Goal: Task Accomplishment & Management: Manage account settings

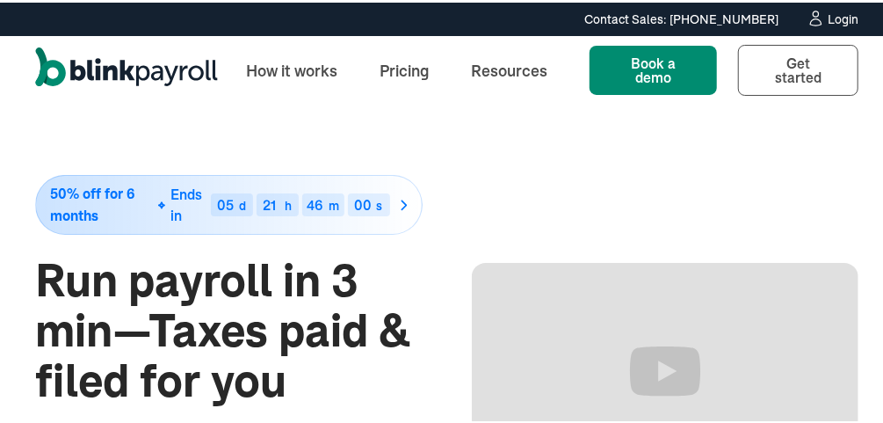
click at [830, 18] on div "Login" at bounding box center [843, 17] width 31 height 12
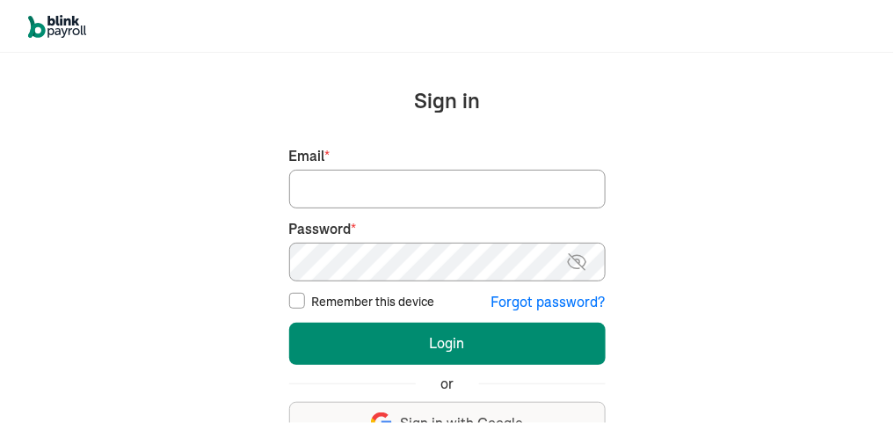
click at [335, 194] on input "Email *" at bounding box center [447, 189] width 316 height 39
click at [289, 323] on button "Login" at bounding box center [447, 344] width 316 height 42
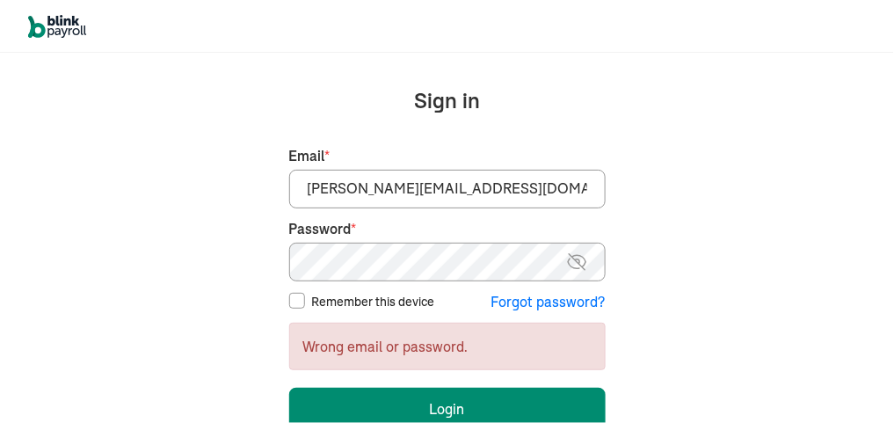
drag, startPoint x: 482, startPoint y: 187, endPoint x: 188, endPoint y: 183, distance: 293.6
click at [188, 183] on div "We handle it all. Payroll and taxes, fully automated. Back Forgot your password…" at bounding box center [447, 238] width 894 height 370
type input "jeanromano777@gmail.com"
click at [289, 388] on button "Login" at bounding box center [447, 409] width 316 height 42
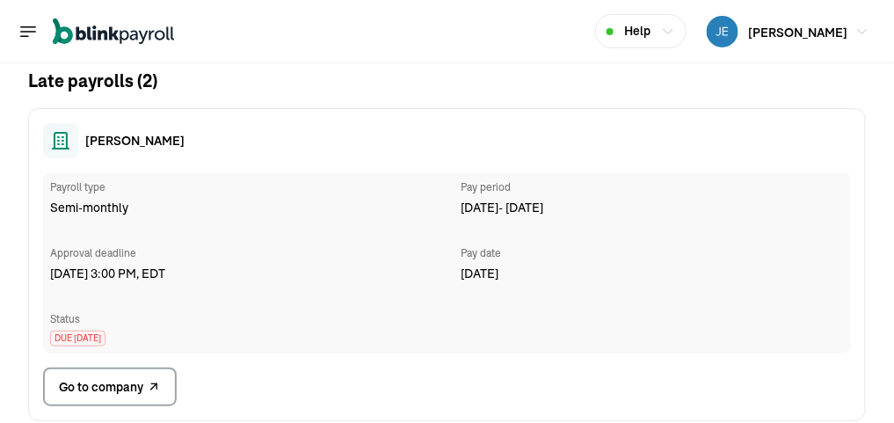
scroll to position [141, 0]
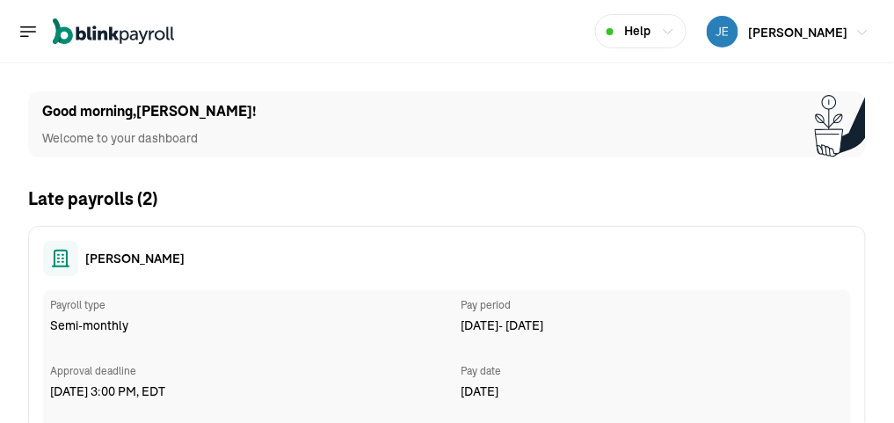
click at [773, 28] on span "JEAN ROMANO" at bounding box center [798, 33] width 99 height 16
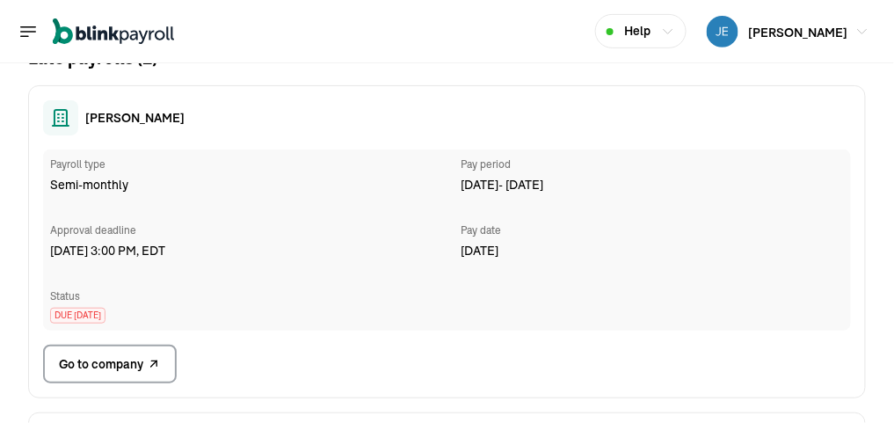
click at [125, 359] on span "Go to company" at bounding box center [101, 364] width 84 height 18
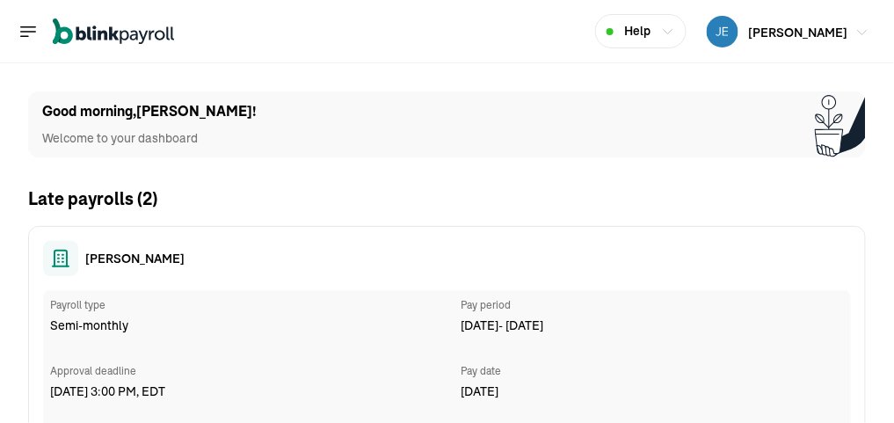
click at [773, 28] on span "JEAN ROMANO" at bounding box center [798, 33] width 99 height 16
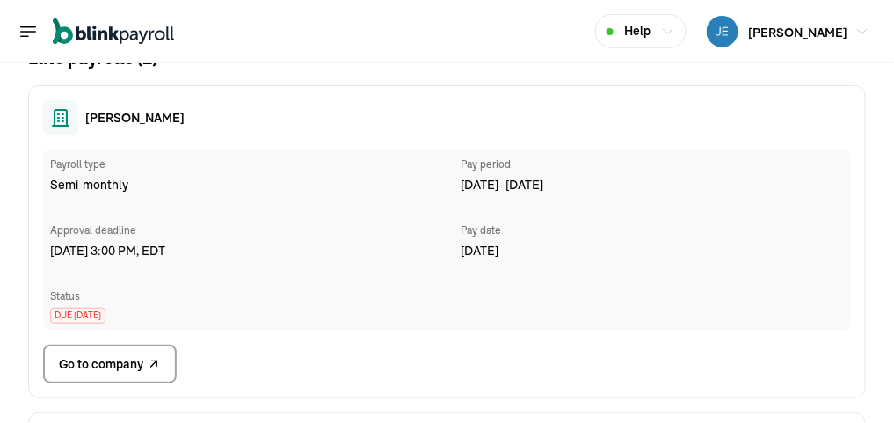
click at [125, 359] on span "Go to company" at bounding box center [101, 364] width 84 height 18
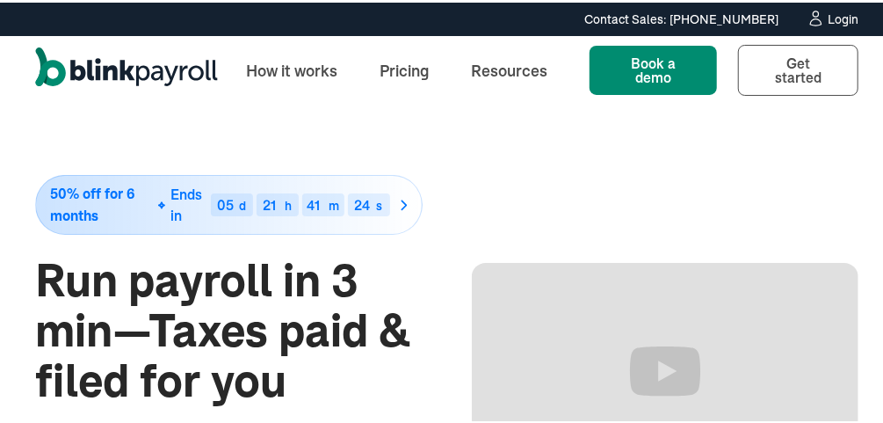
click at [828, 11] on div "Login" at bounding box center [843, 17] width 31 height 12
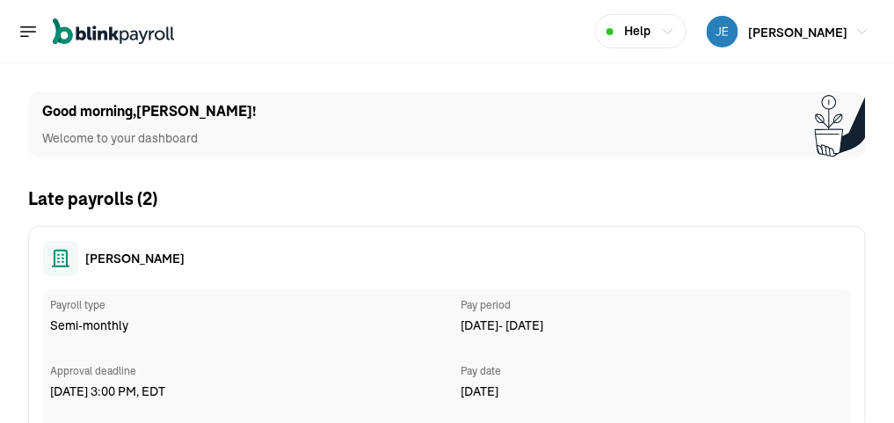
click at [28, 30] on icon "Global" at bounding box center [28, 31] width 21 height 21
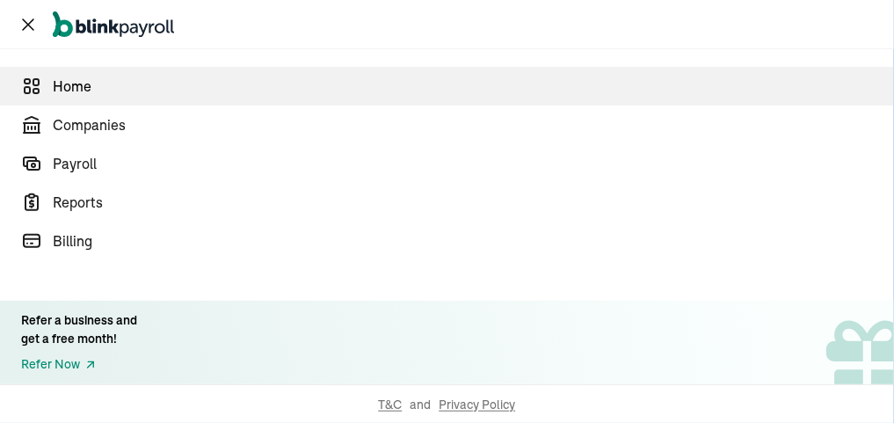
click at [89, 84] on span "Home" at bounding box center [473, 86] width 841 height 21
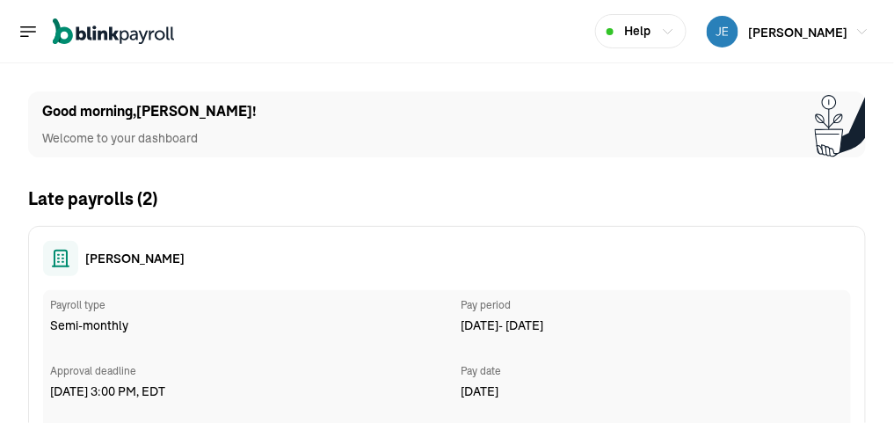
click at [25, 32] on icon "Global" at bounding box center [28, 31] width 15 height 10
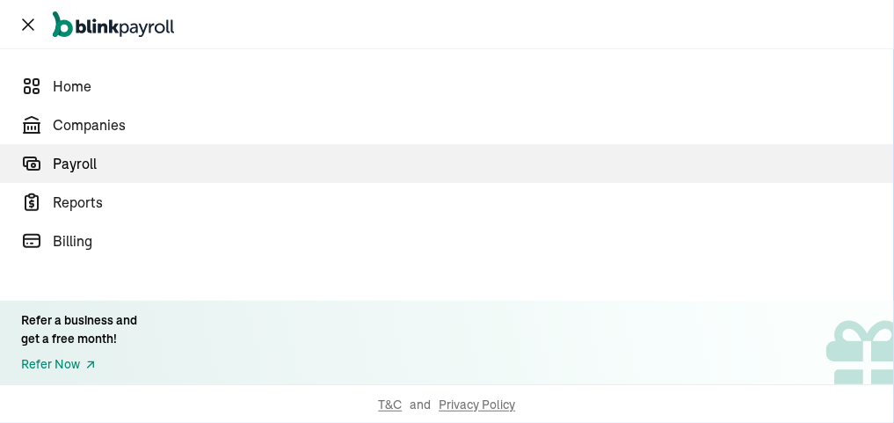
click at [83, 164] on span "Payroll" at bounding box center [473, 163] width 841 height 21
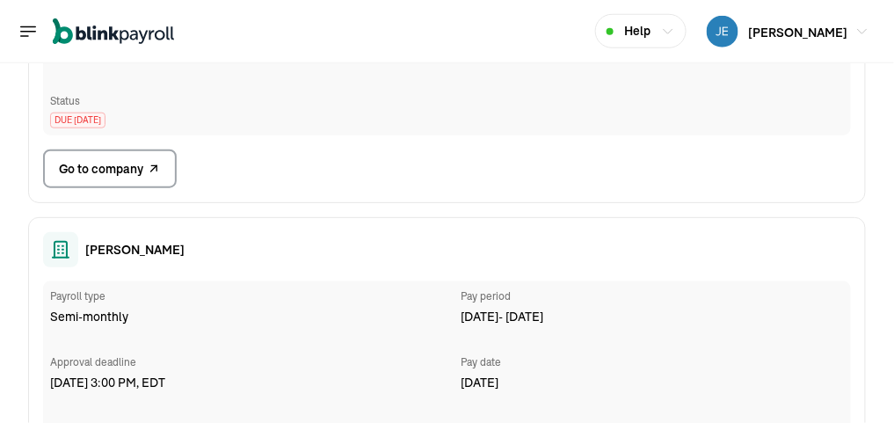
click at [25, 28] on icon "Global" at bounding box center [28, 31] width 21 height 21
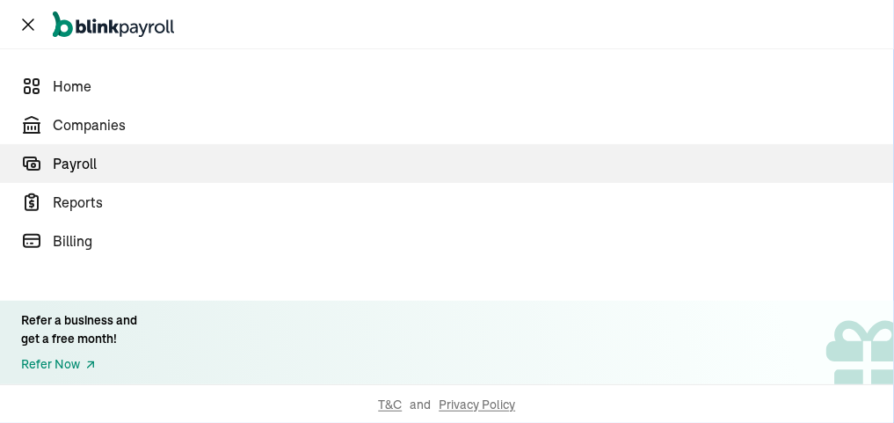
click at [90, 157] on span "Payroll" at bounding box center [473, 163] width 841 height 21
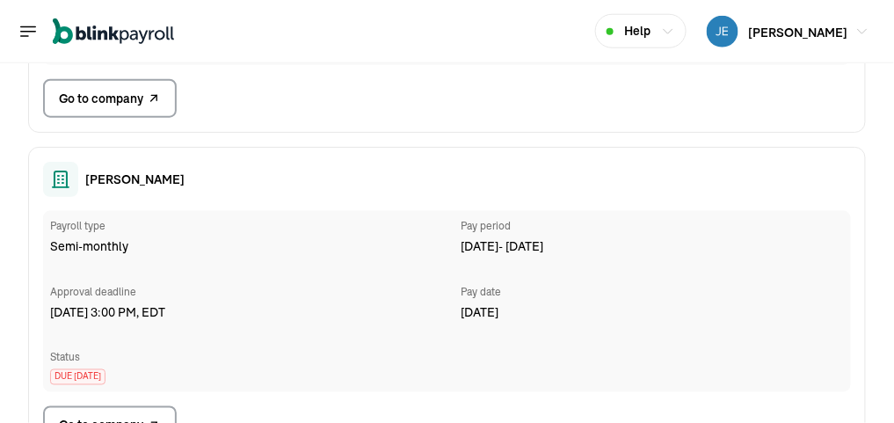
click at [61, 173] on icon at bounding box center [60, 179] width 21 height 21
click at [126, 96] on span "Go to company" at bounding box center [101, 99] width 84 height 18
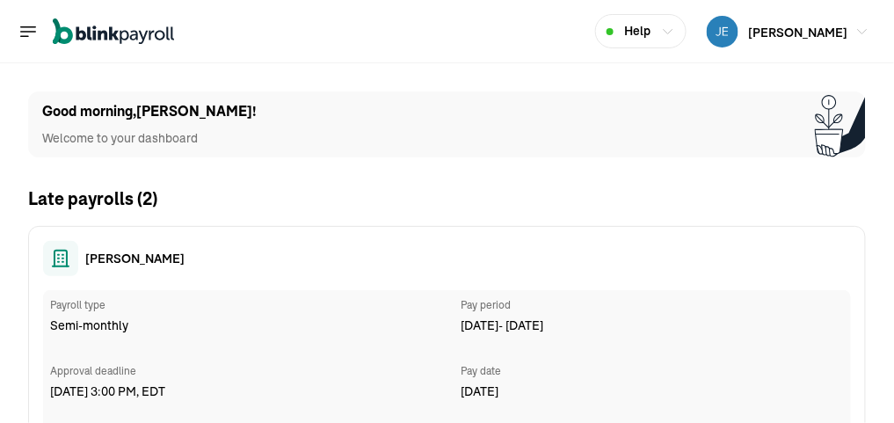
click at [28, 30] on icon "Global" at bounding box center [28, 31] width 21 height 21
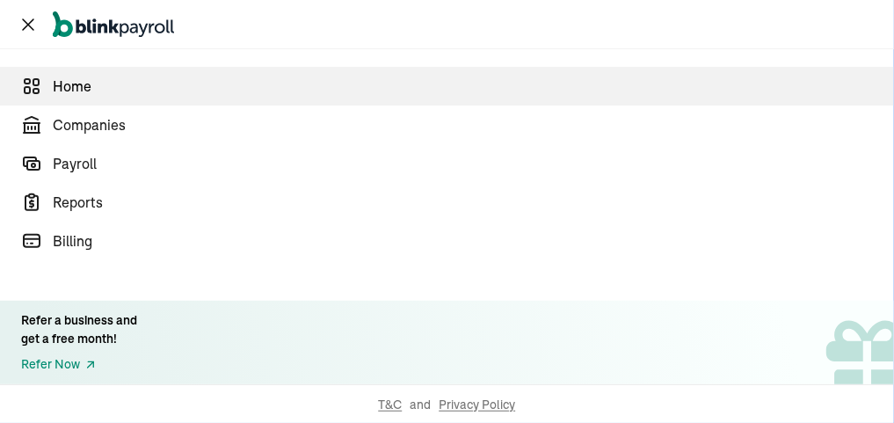
click at [89, 84] on span "Home" at bounding box center [473, 86] width 841 height 21
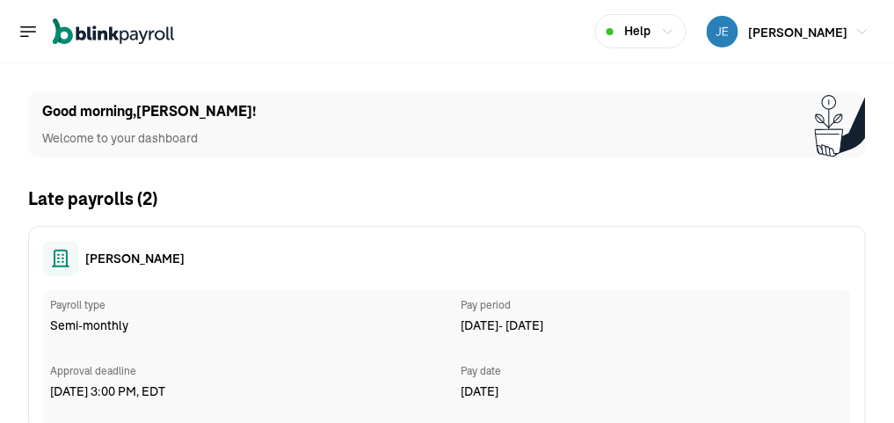
click at [25, 32] on icon "Global" at bounding box center [28, 31] width 15 height 10
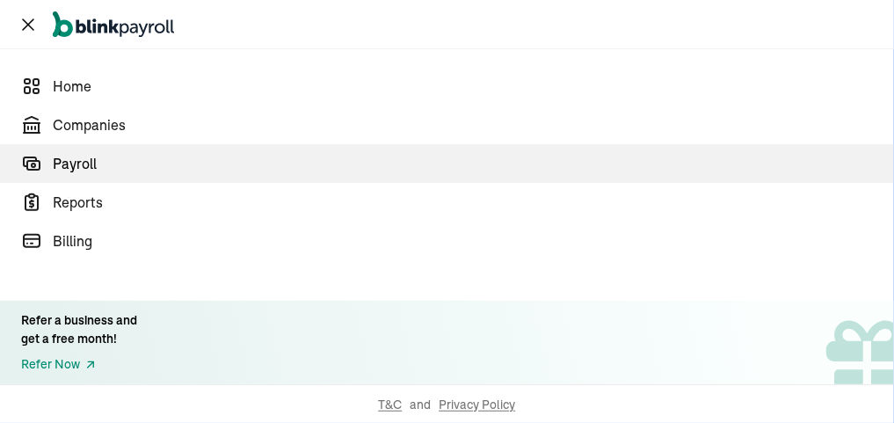
click at [83, 164] on span "Payroll" at bounding box center [473, 163] width 841 height 21
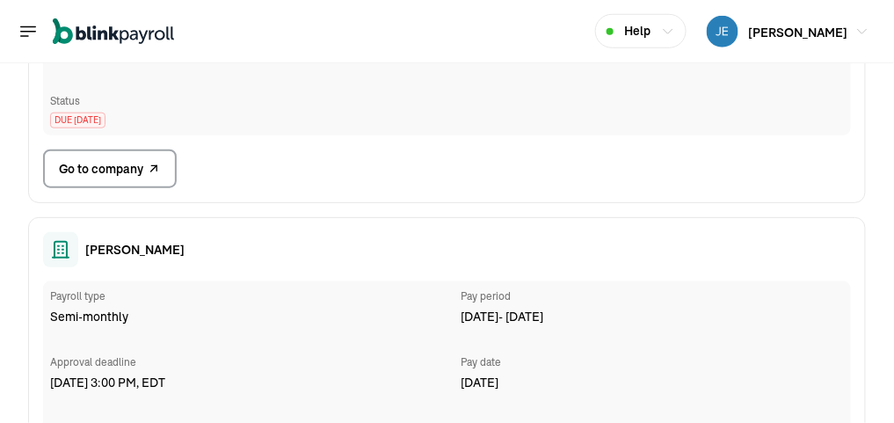
click at [25, 28] on icon "Global" at bounding box center [28, 31] width 21 height 21
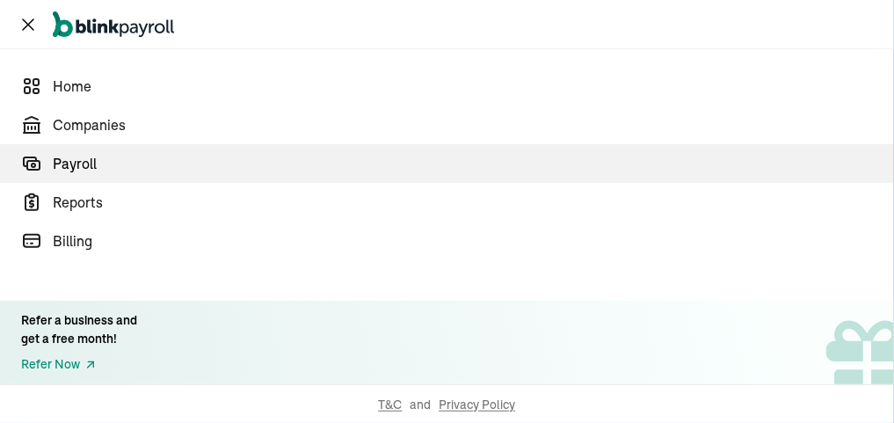
click at [90, 157] on span "Payroll" at bounding box center [473, 163] width 841 height 21
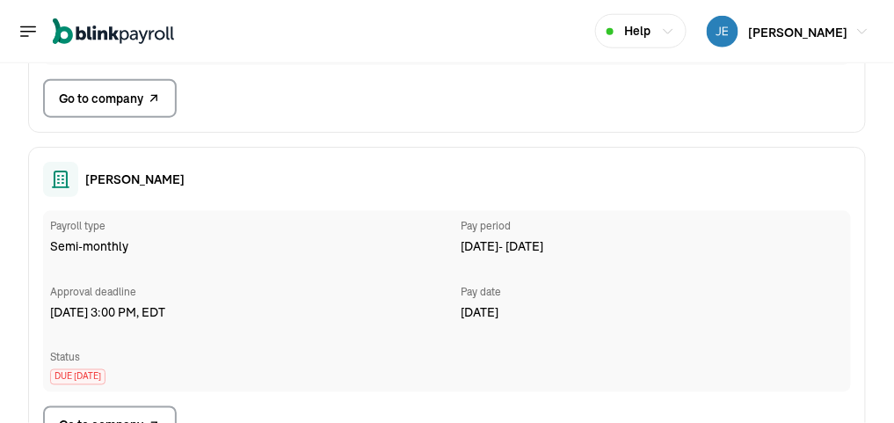
click at [61, 173] on icon at bounding box center [60, 179] width 21 height 21
click at [126, 96] on span "Go to company" at bounding box center [101, 99] width 84 height 18
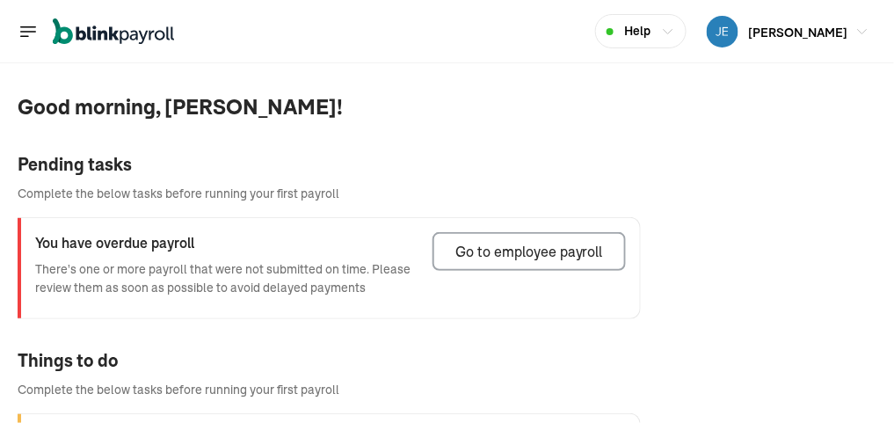
click at [27, 28] on icon "Global" at bounding box center [28, 31] width 21 height 21
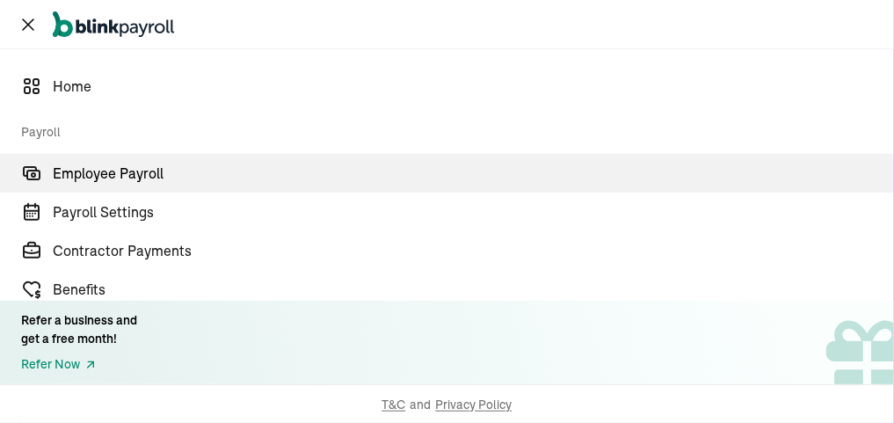
click at [106, 171] on span "Employee Payroll" at bounding box center [473, 173] width 841 height 21
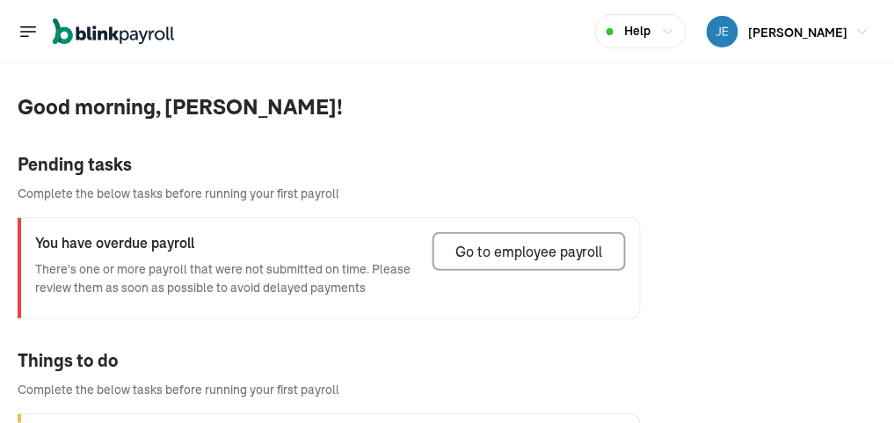
scroll to position [70, 0]
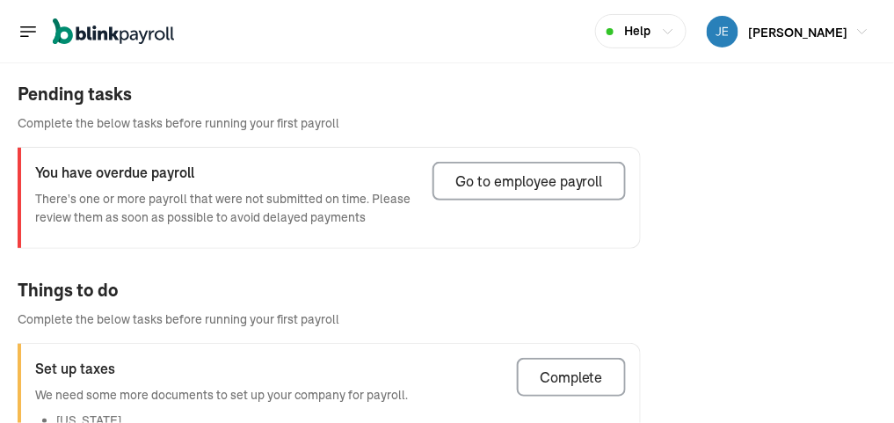
click at [22, 31] on icon "Global" at bounding box center [28, 31] width 15 height 10
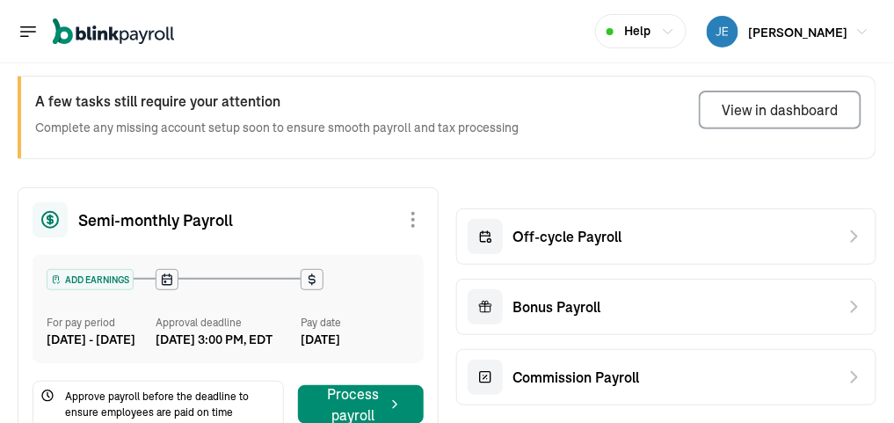
scroll to position [141, 0]
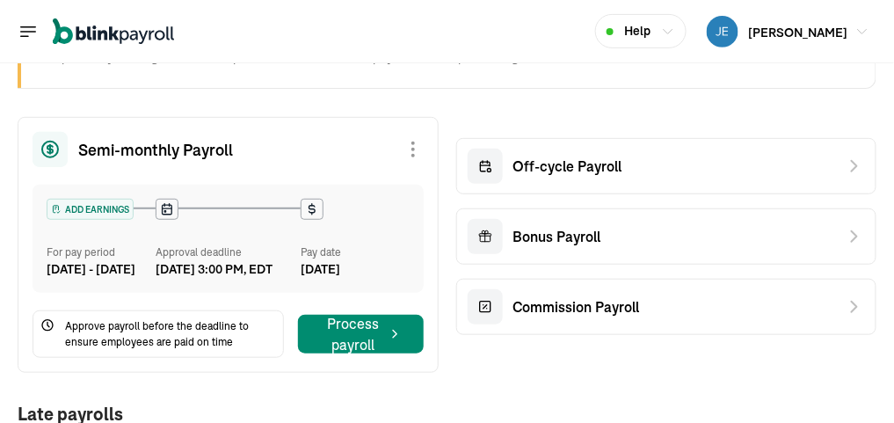
click at [32, 31] on icon "Global" at bounding box center [28, 31] width 15 height 10
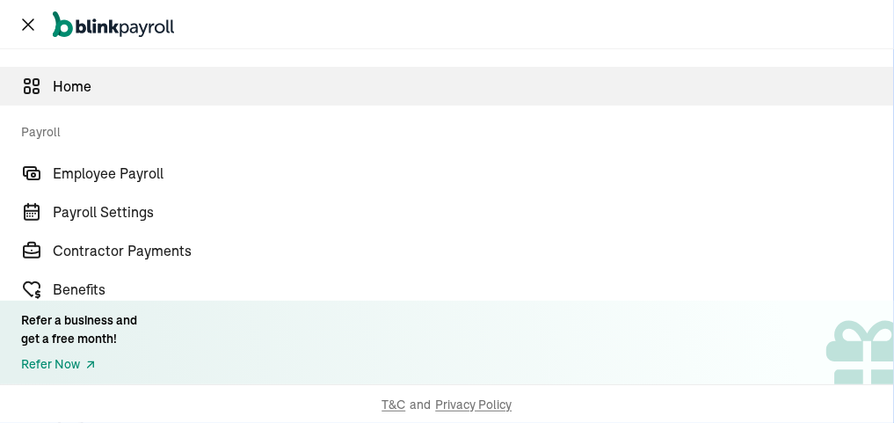
click at [85, 83] on span "Home" at bounding box center [473, 86] width 841 height 21
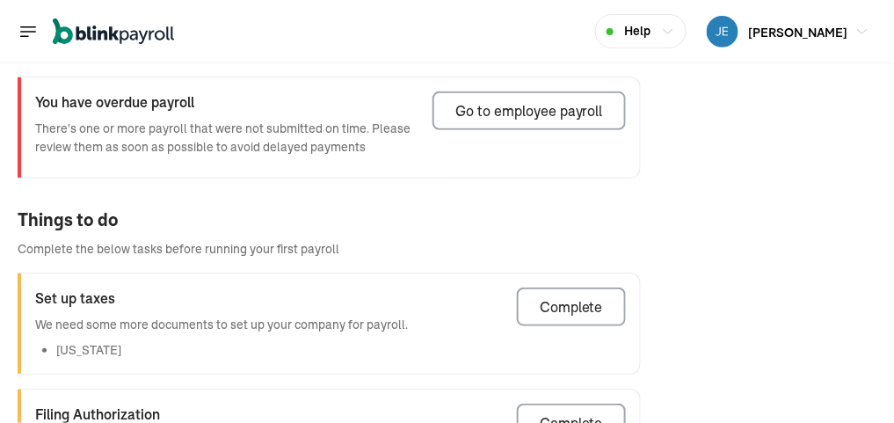
click at [24, 28] on icon "Global" at bounding box center [28, 31] width 21 height 21
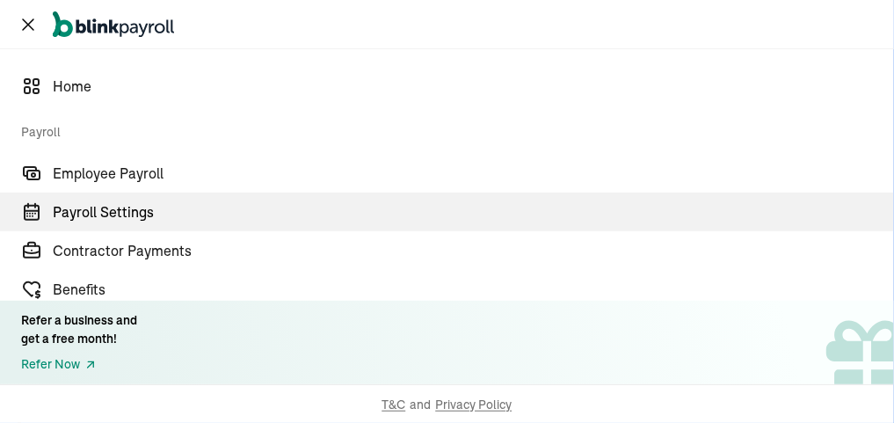
click at [43, 132] on span "Payroll" at bounding box center [452, 129] width 862 height 48
click at [134, 207] on span "Payroll Settings" at bounding box center [473, 211] width 841 height 21
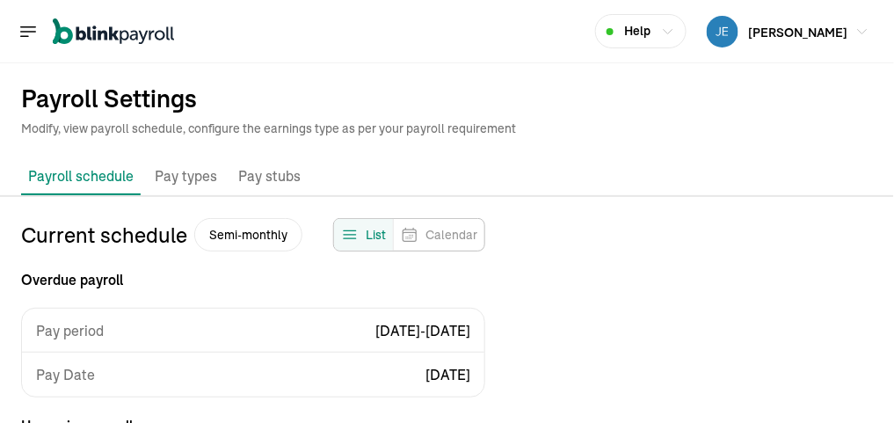
click at [353, 231] on icon "Feeds" at bounding box center [350, 235] width 18 height 18
click at [178, 172] on p "Pay types" at bounding box center [186, 176] width 62 height 23
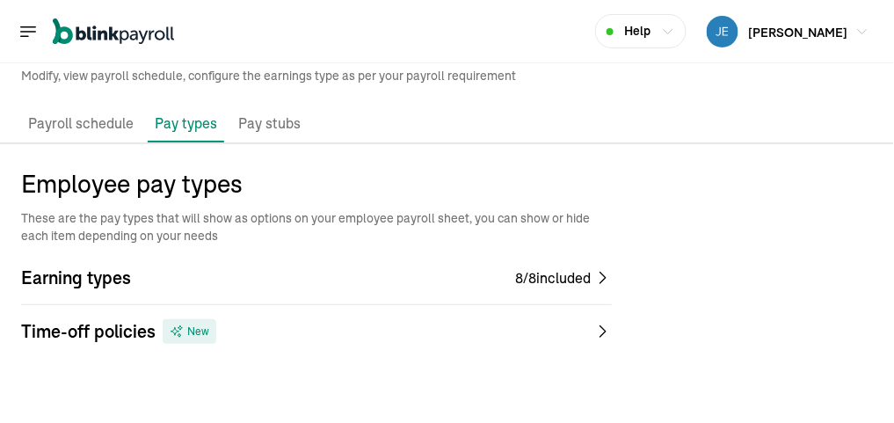
scroll to position [63, 0]
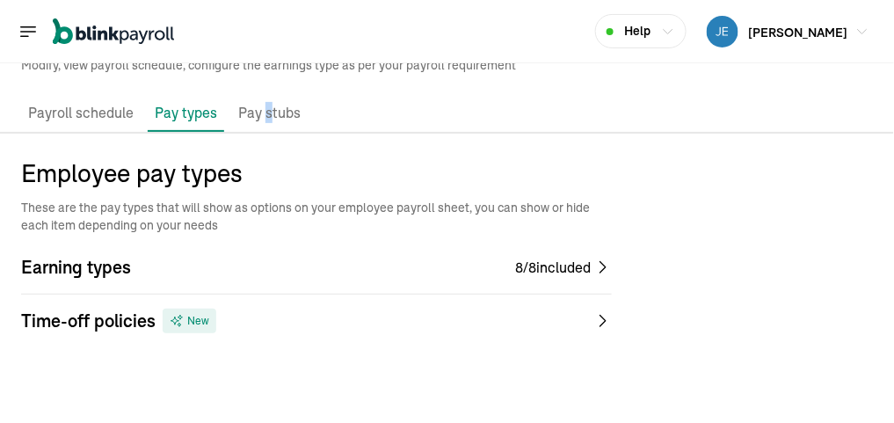
click at [266, 112] on p "Pay stubs" at bounding box center [269, 113] width 62 height 23
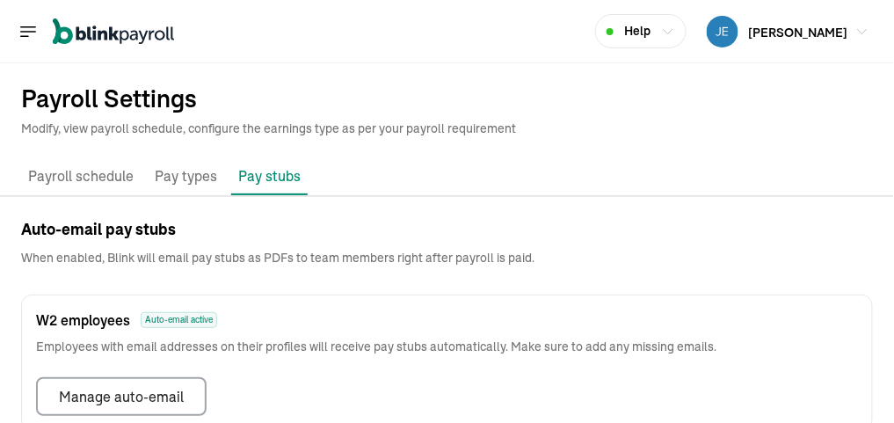
click at [109, 173] on p "Payroll schedule" at bounding box center [80, 176] width 105 height 23
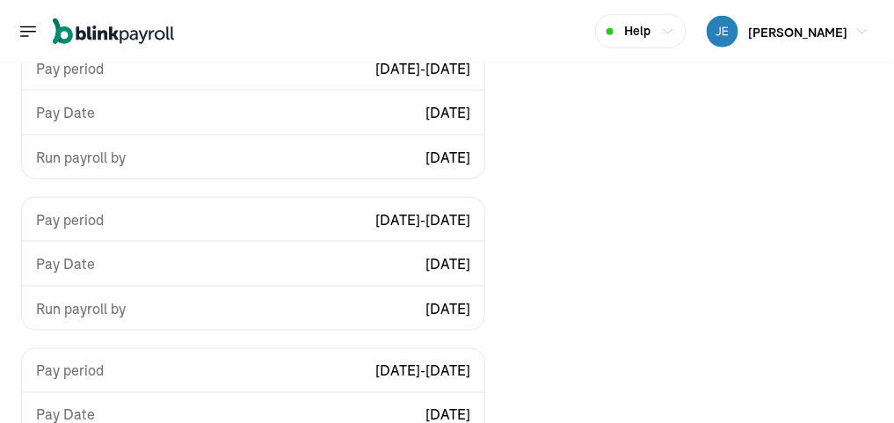
scroll to position [439, 0]
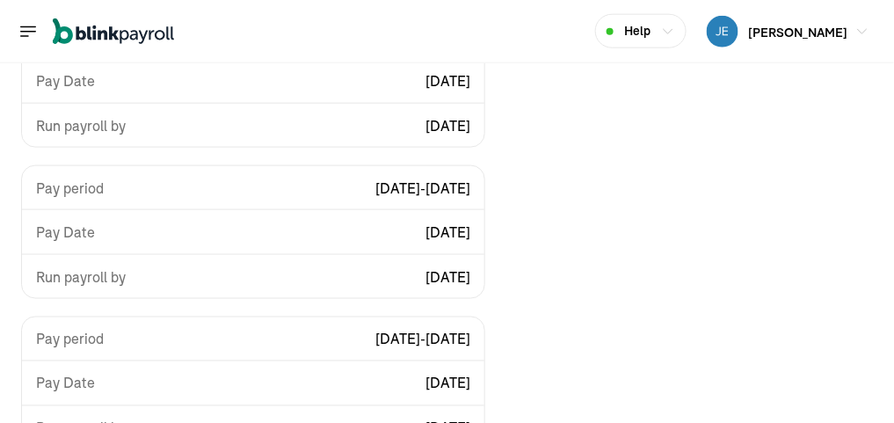
click at [24, 33] on icon "Global" at bounding box center [28, 31] width 21 height 21
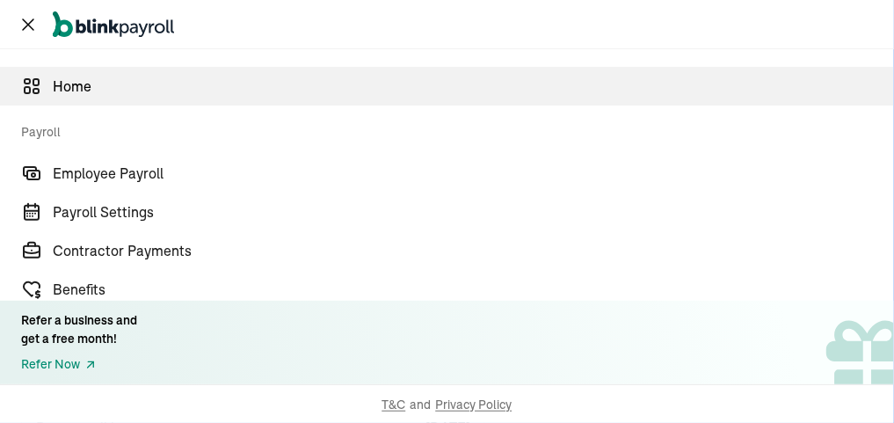
click at [68, 82] on span "Home" at bounding box center [473, 86] width 841 height 21
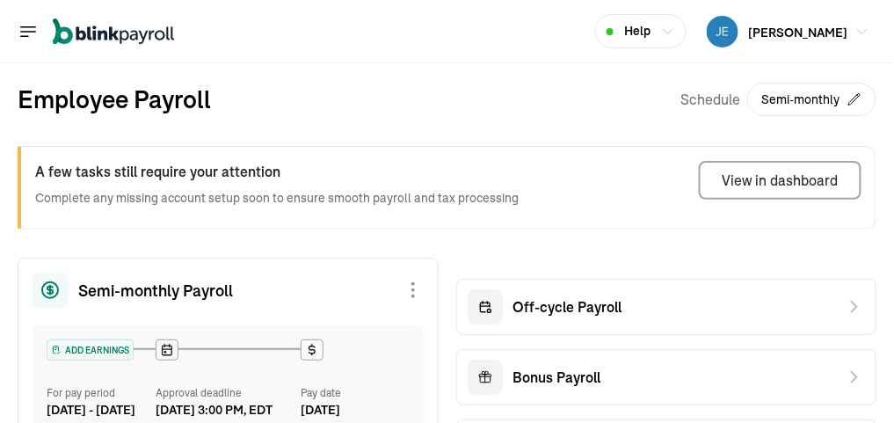
click at [781, 98] on button "Semi-monthly" at bounding box center [811, 99] width 129 height 33
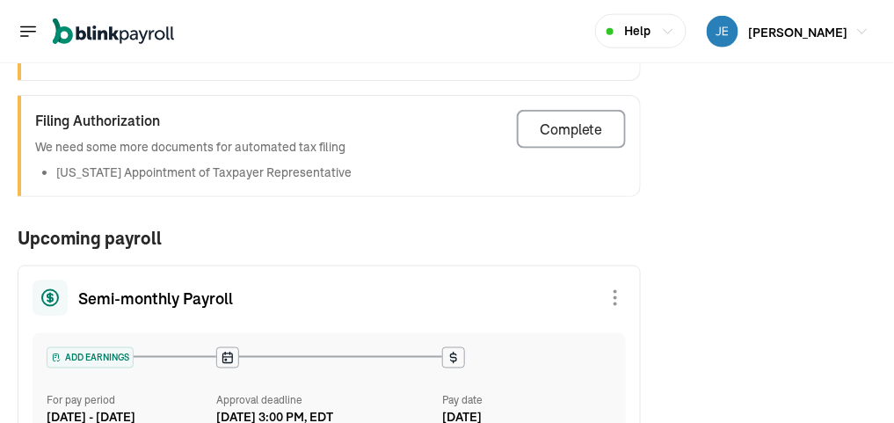
scroll to position [422, 0]
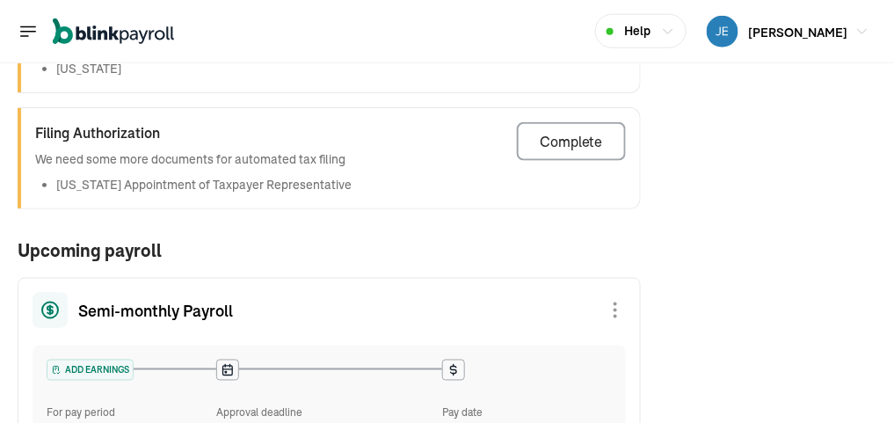
click at [26, 33] on icon "Global" at bounding box center [28, 31] width 21 height 21
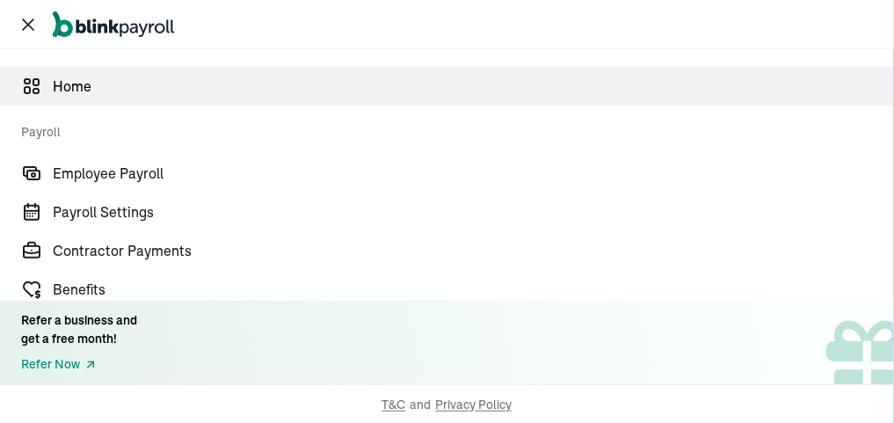
click at [83, 82] on span "Home" at bounding box center [473, 86] width 841 height 21
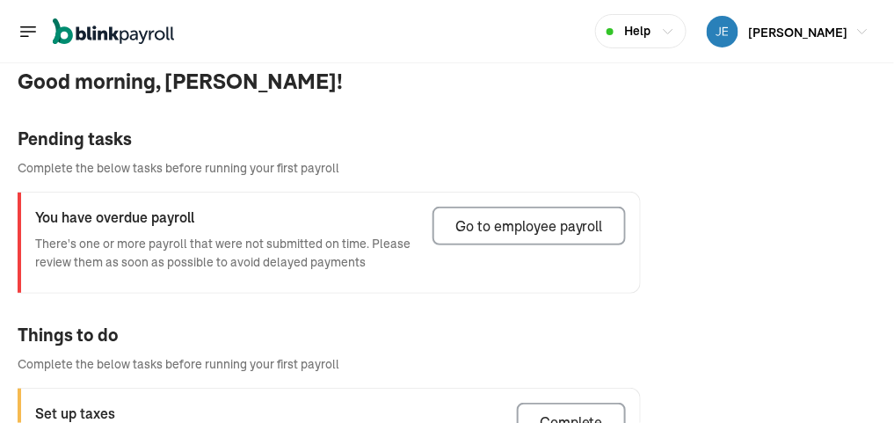
scroll to position [0, 0]
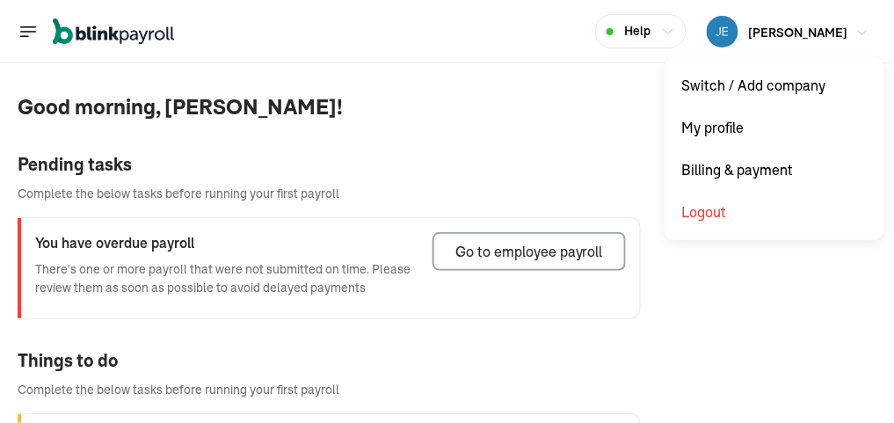
click at [799, 26] on span "[PERSON_NAME]" at bounding box center [798, 33] width 99 height 16
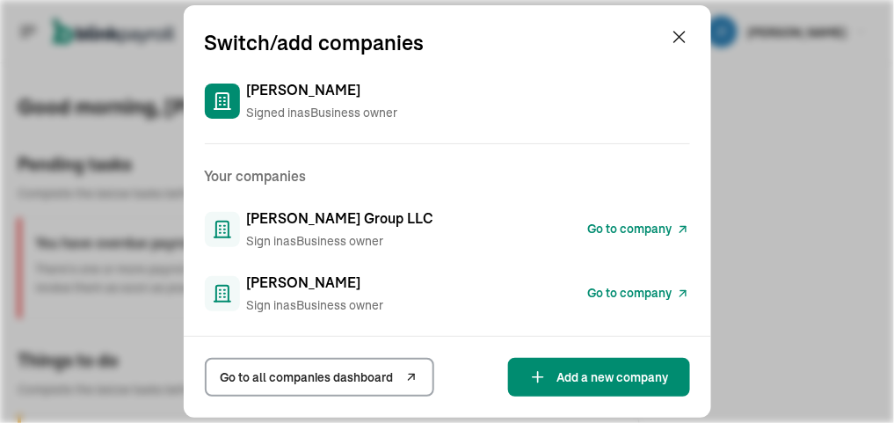
click at [650, 295] on span "Go to company" at bounding box center [630, 293] width 84 height 18
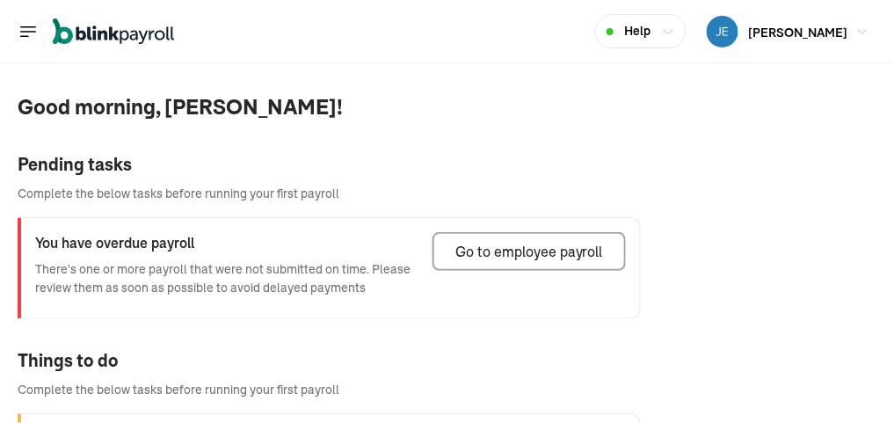
click at [27, 28] on icon "Global" at bounding box center [28, 31] width 21 height 21
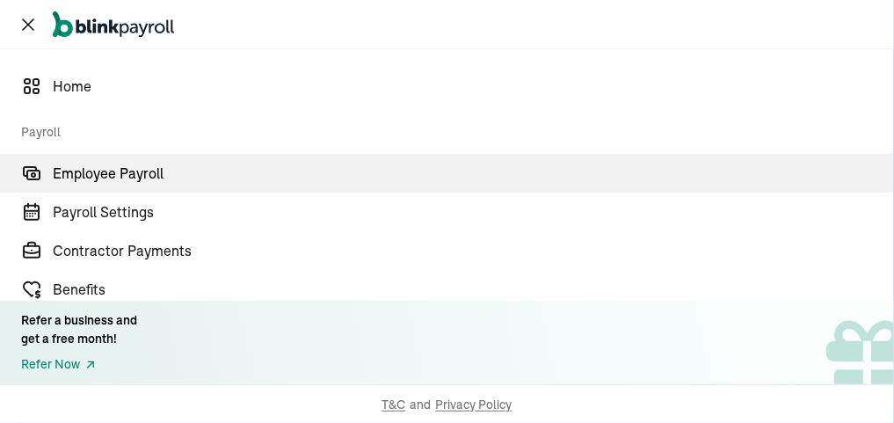
click at [106, 171] on span "Employee Payroll" at bounding box center [473, 173] width 841 height 21
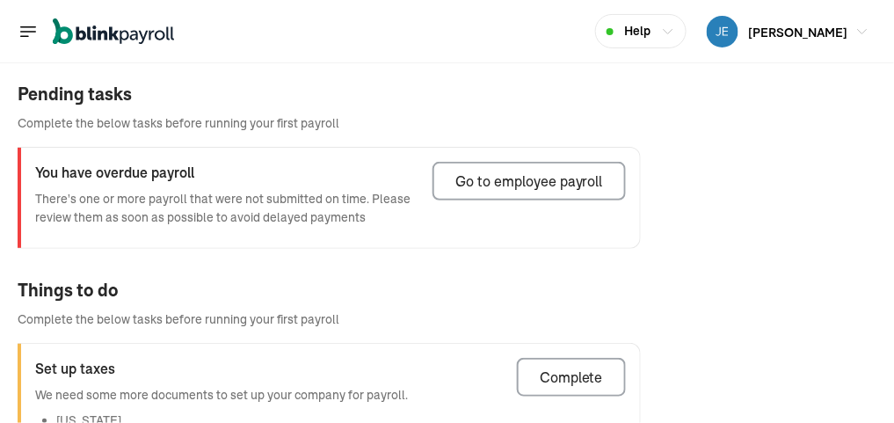
click at [22, 31] on icon "Global" at bounding box center [28, 31] width 15 height 10
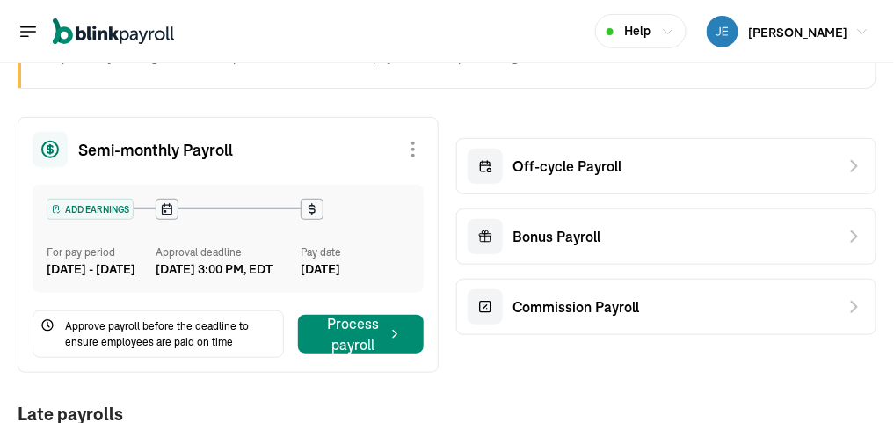
click at [32, 31] on icon "Global" at bounding box center [28, 31] width 15 height 10
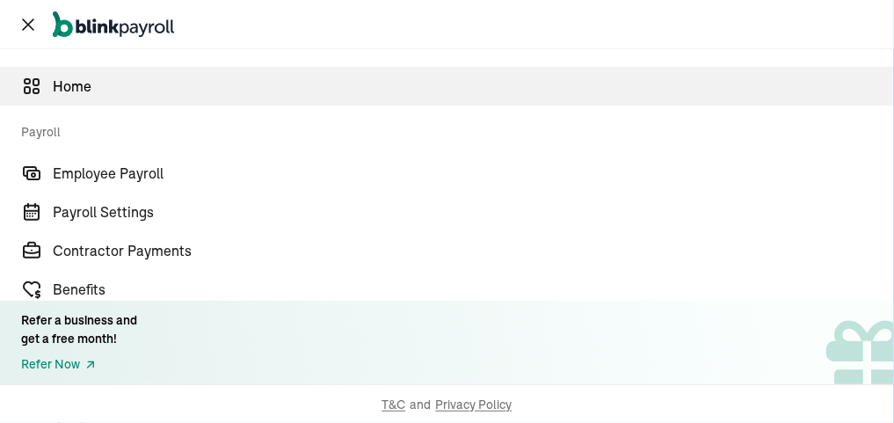
click at [85, 83] on span "Home" at bounding box center [473, 86] width 841 height 21
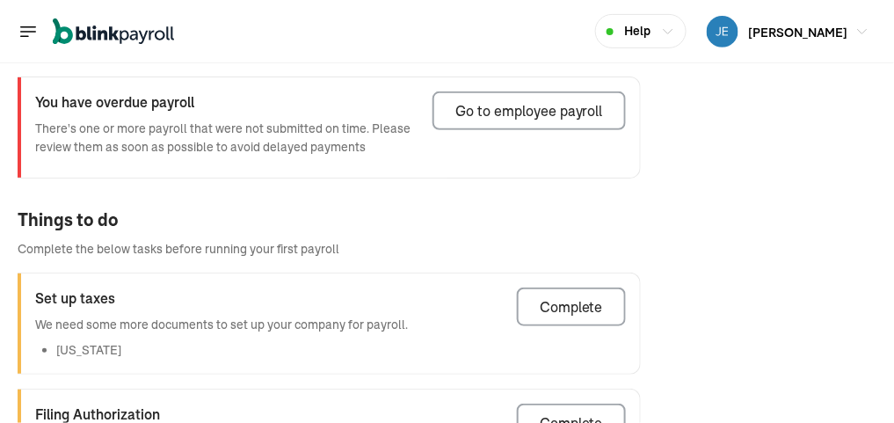
click at [24, 28] on icon "Global" at bounding box center [28, 31] width 21 height 21
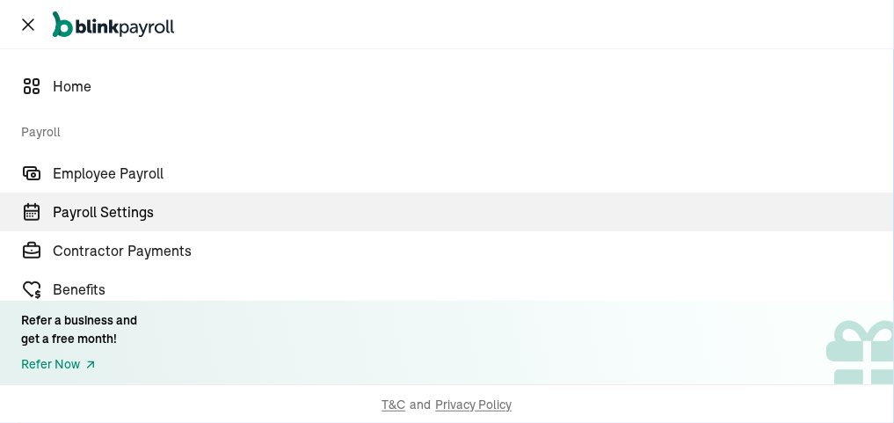
click at [43, 132] on span "Payroll" at bounding box center [452, 129] width 862 height 48
click at [134, 207] on span "Payroll Settings" at bounding box center [473, 211] width 841 height 21
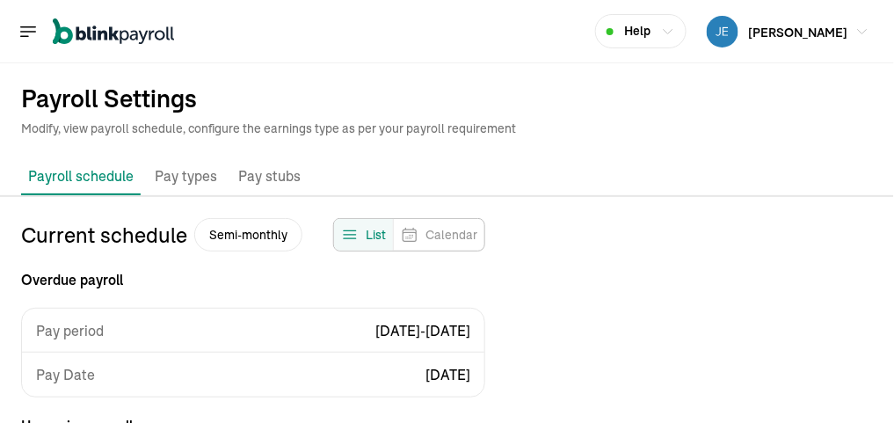
click at [353, 231] on icon "Feeds" at bounding box center [350, 235] width 18 height 18
click at [178, 172] on p "Pay types" at bounding box center [186, 176] width 62 height 23
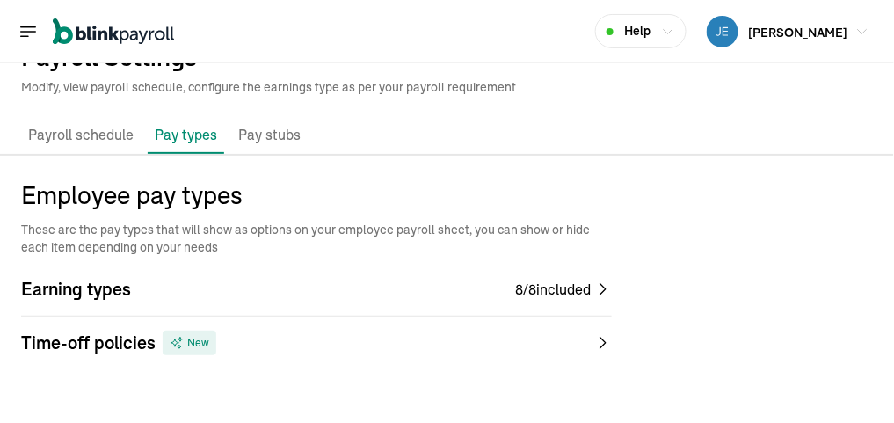
scroll to position [63, 0]
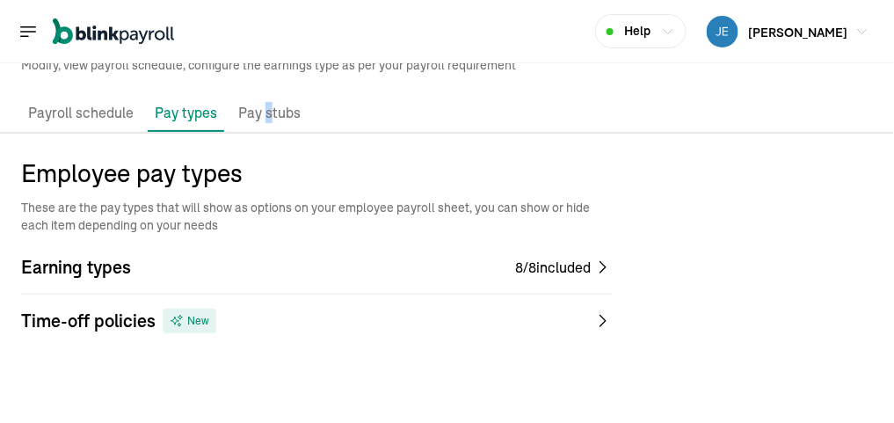
click at [266, 112] on p "Pay stubs" at bounding box center [269, 113] width 62 height 23
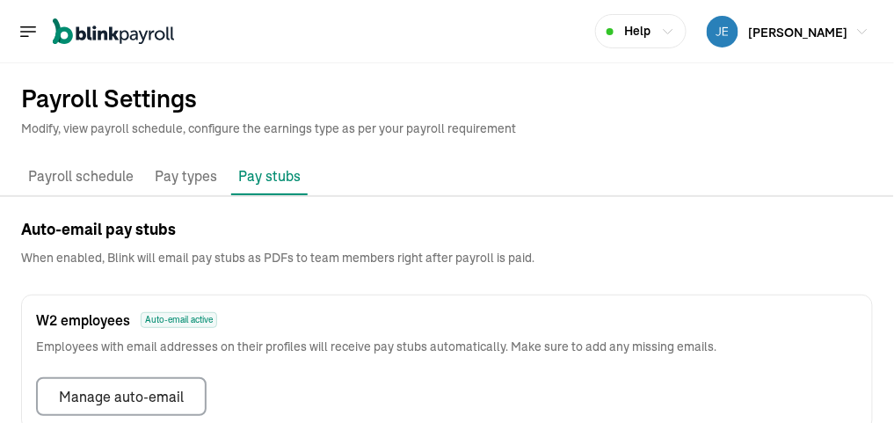
click at [109, 173] on p "Payroll schedule" at bounding box center [80, 176] width 105 height 23
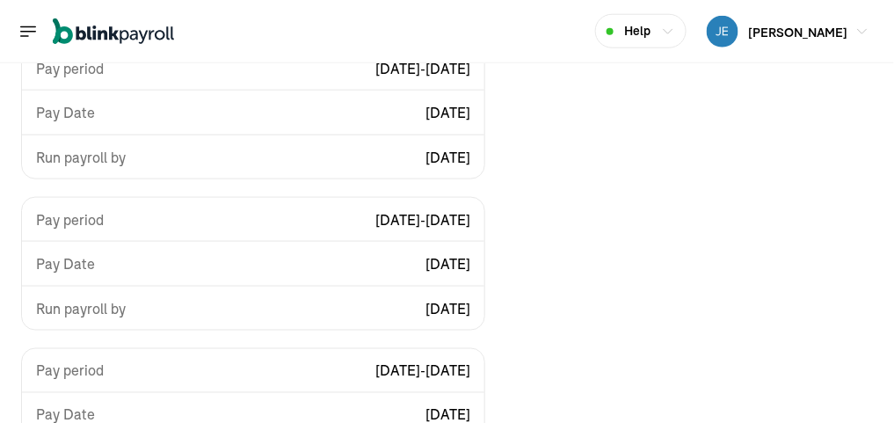
scroll to position [439, 0]
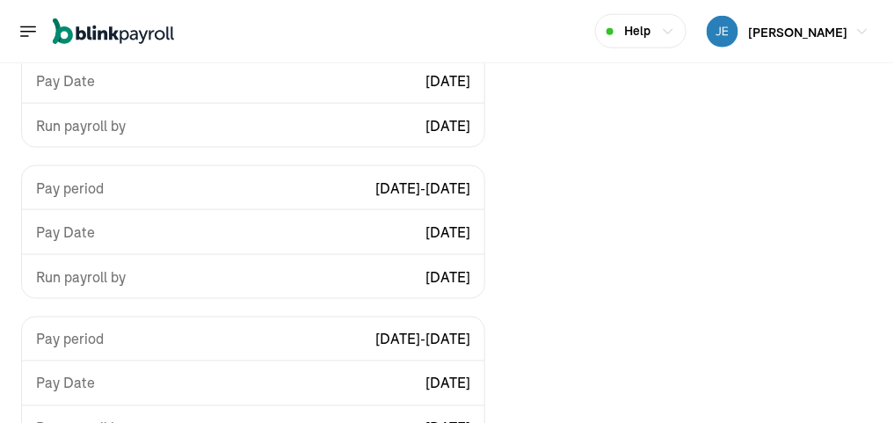
click at [24, 33] on icon "Global" at bounding box center [28, 31] width 21 height 21
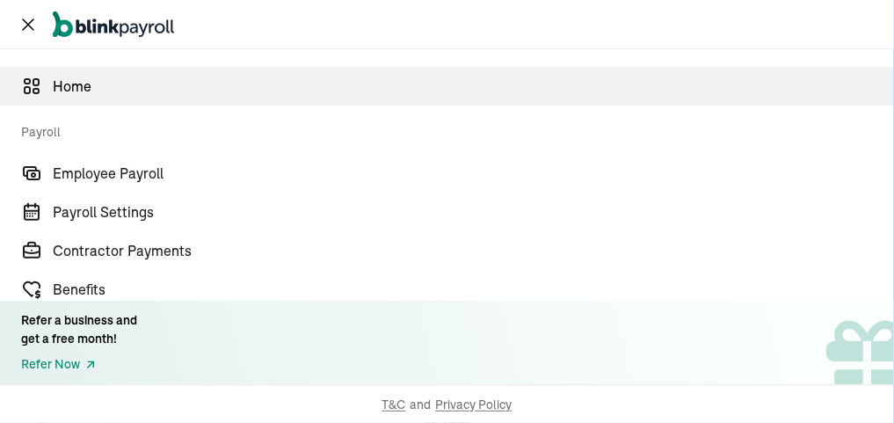
click at [68, 82] on span "Home" at bounding box center [473, 86] width 841 height 21
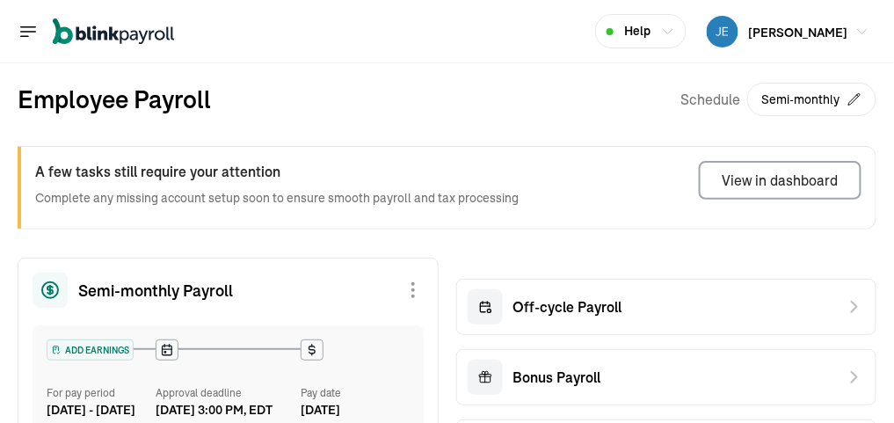
click at [781, 98] on button "Semi-monthly" at bounding box center [811, 99] width 129 height 33
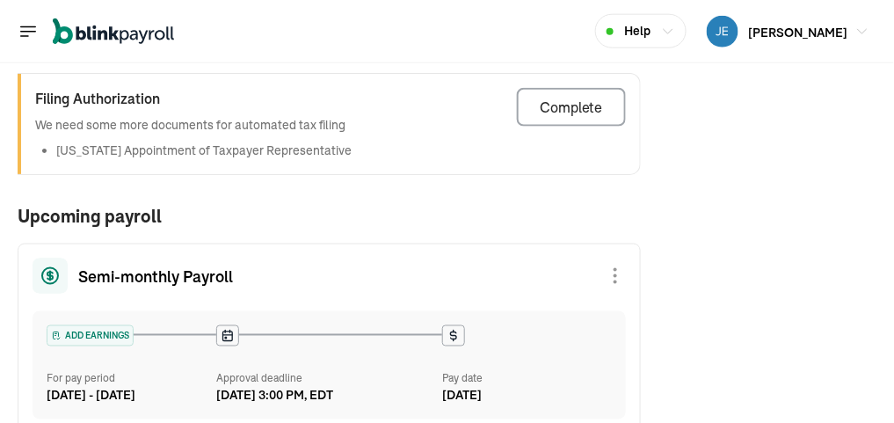
scroll to position [422, 0]
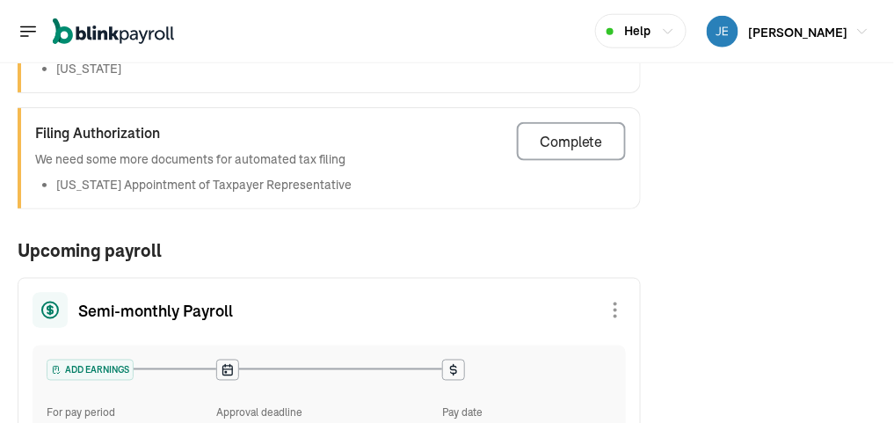
click at [26, 33] on icon "Global" at bounding box center [28, 31] width 21 height 21
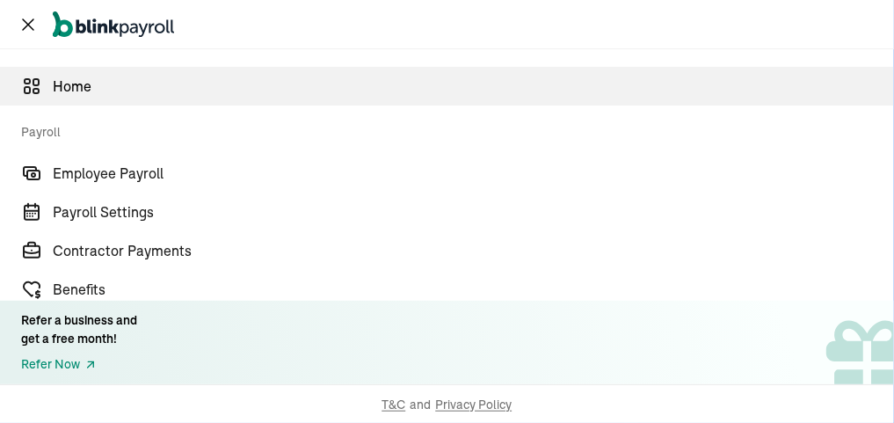
click at [83, 82] on span "Home" at bounding box center [473, 86] width 841 height 21
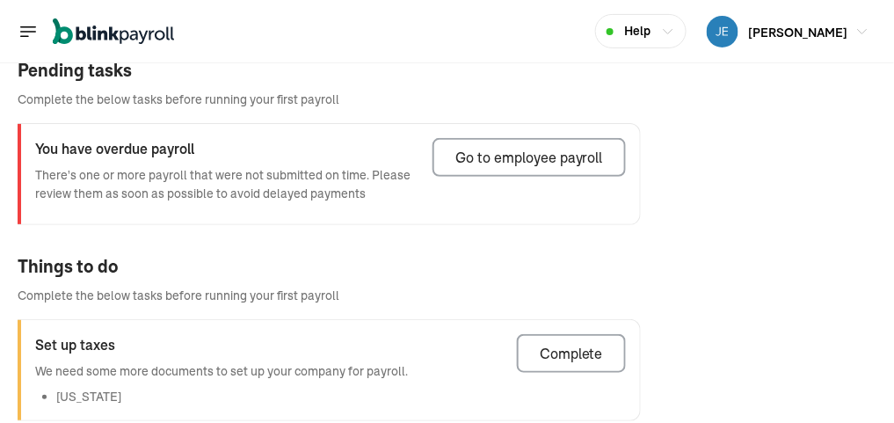
scroll to position [0, 0]
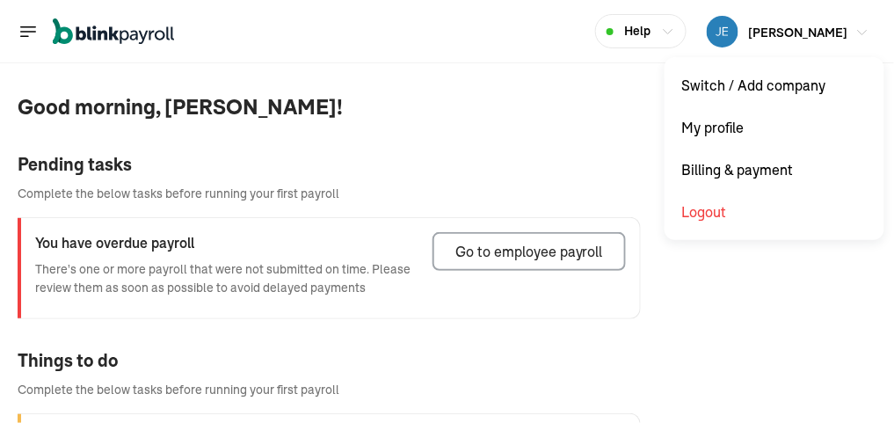
click at [799, 26] on span "[PERSON_NAME]" at bounding box center [798, 33] width 99 height 16
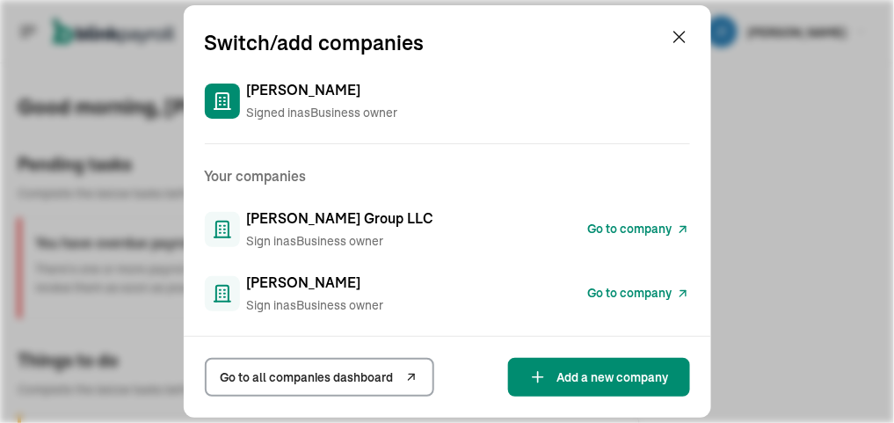
click at [650, 295] on span "Go to company" at bounding box center [630, 293] width 84 height 18
